Goal: Information Seeking & Learning: Learn about a topic

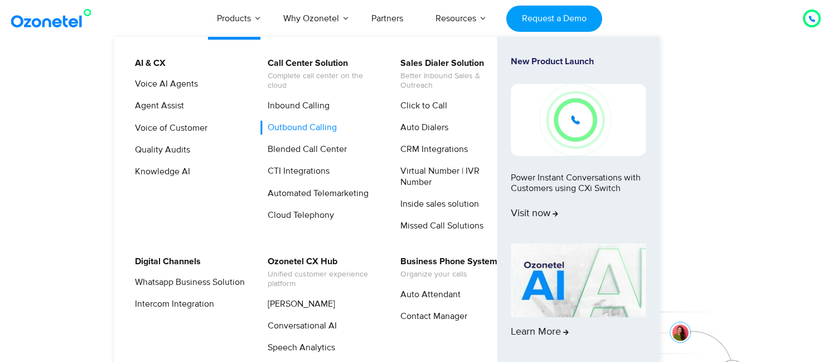
click at [309, 131] on link "Outbound Calling" at bounding box center [300, 128] width 78 height 14
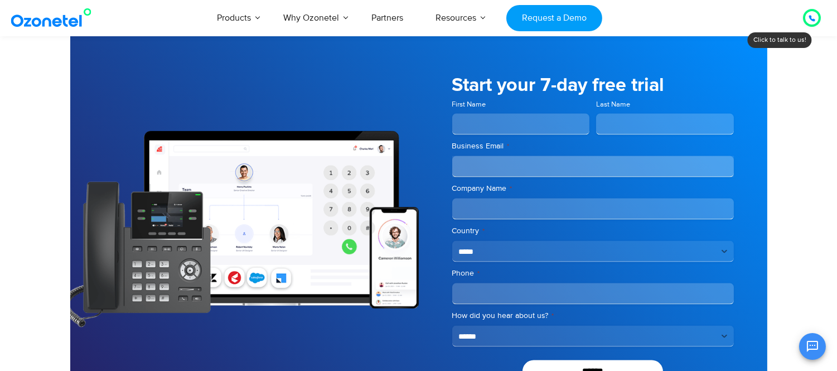
scroll to position [2665, 0]
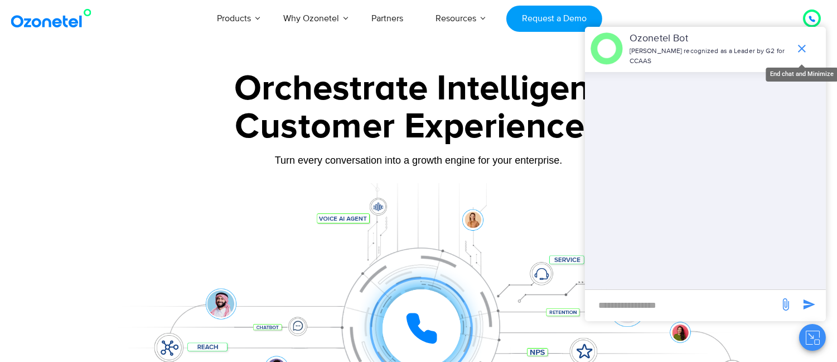
click at [796, 42] on icon "end chat or minimize" at bounding box center [802, 48] width 13 height 13
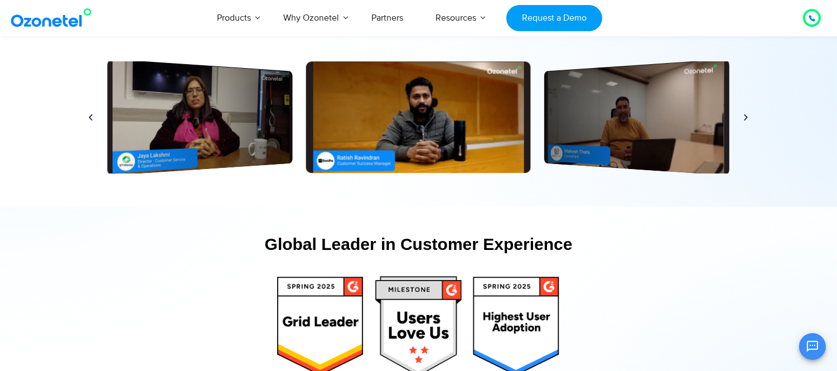
scroll to position [5269, 0]
